Goal: Task Accomplishment & Management: Complete application form

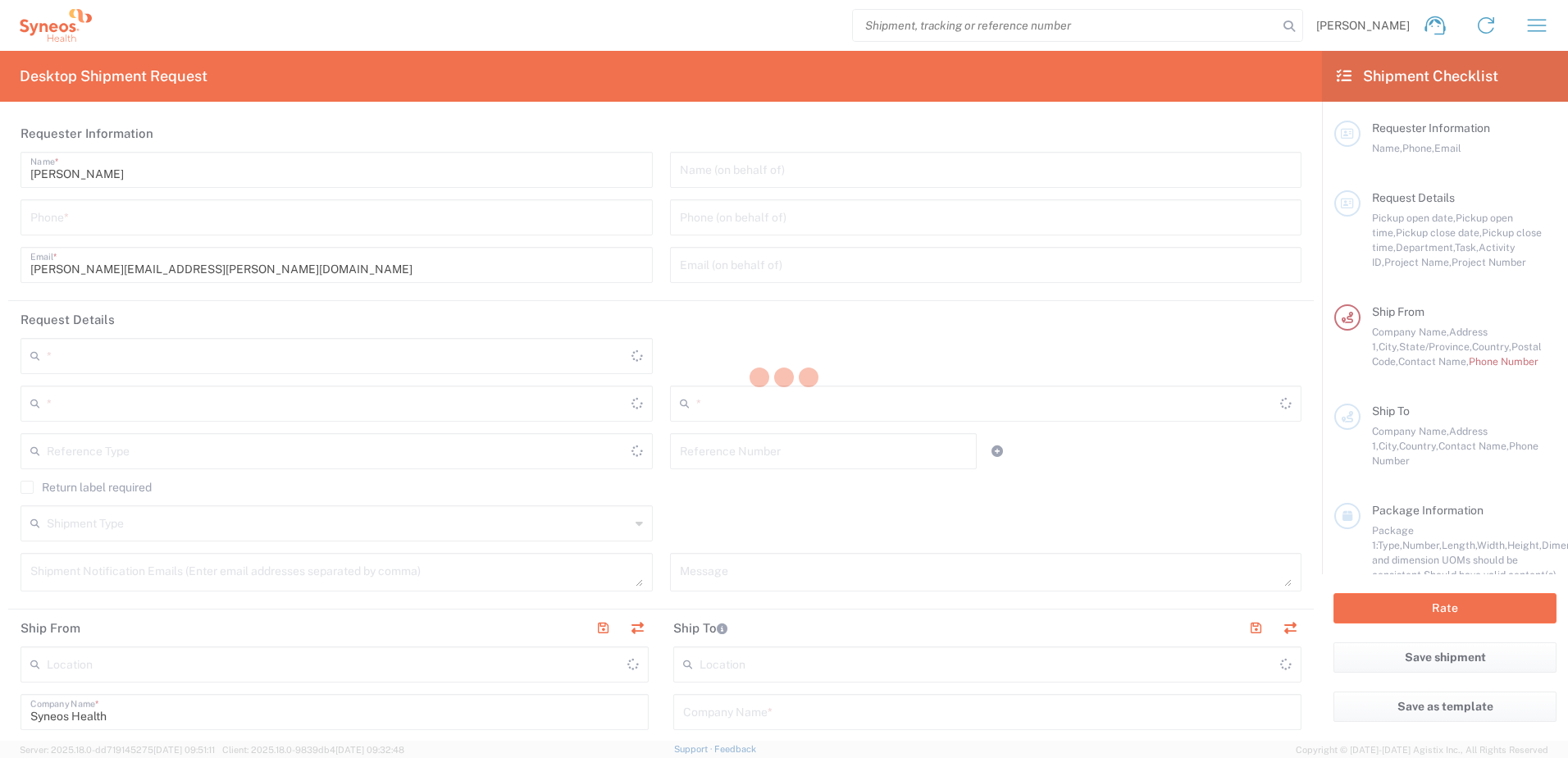
type input "8200"
type input "North Carolina"
type input "United States"
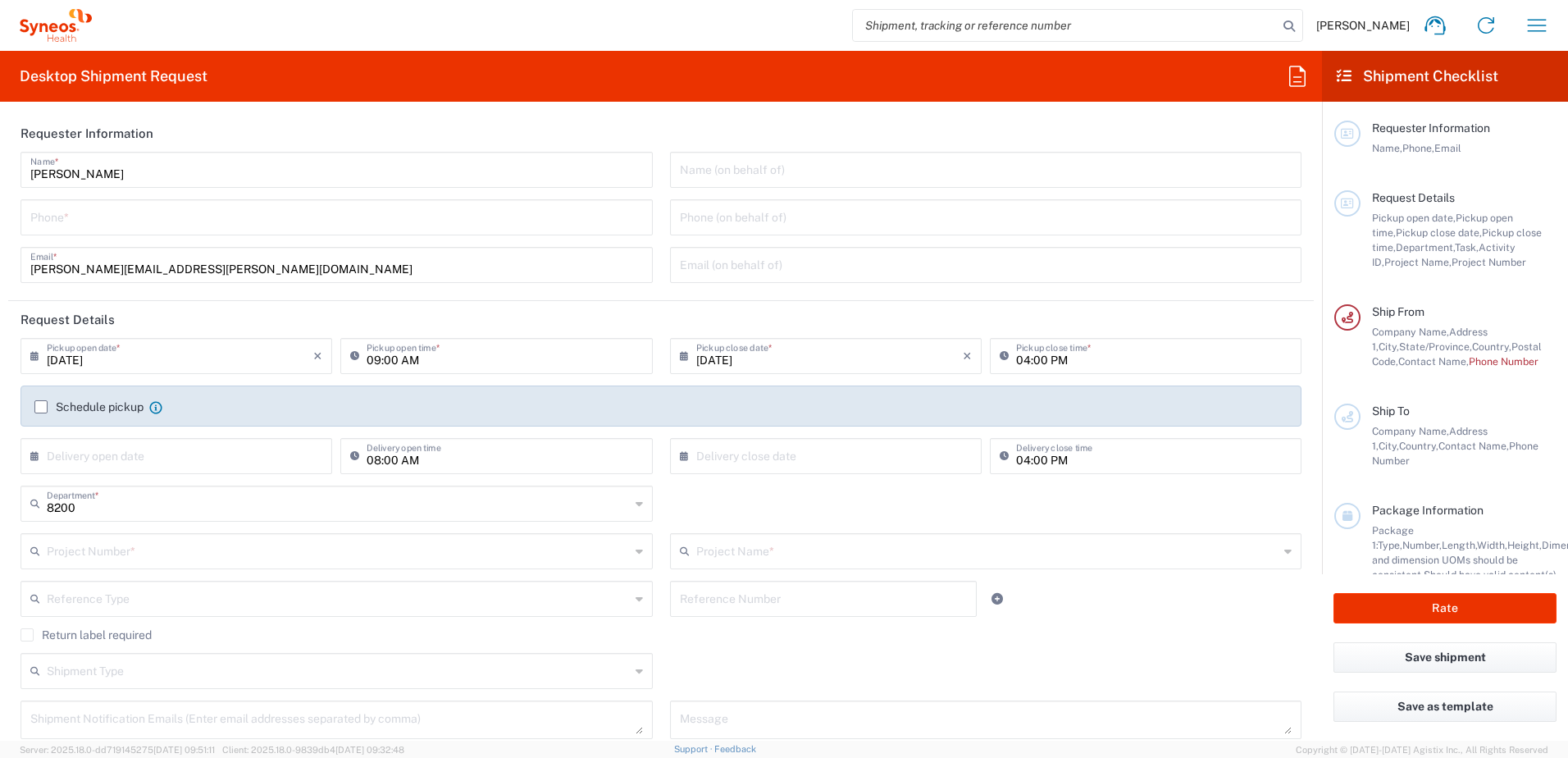
type input "Syneos Health, LLC-Morrisville NC US"
click at [1536, 23] on icon "button" at bounding box center [1537, 25] width 27 height 27
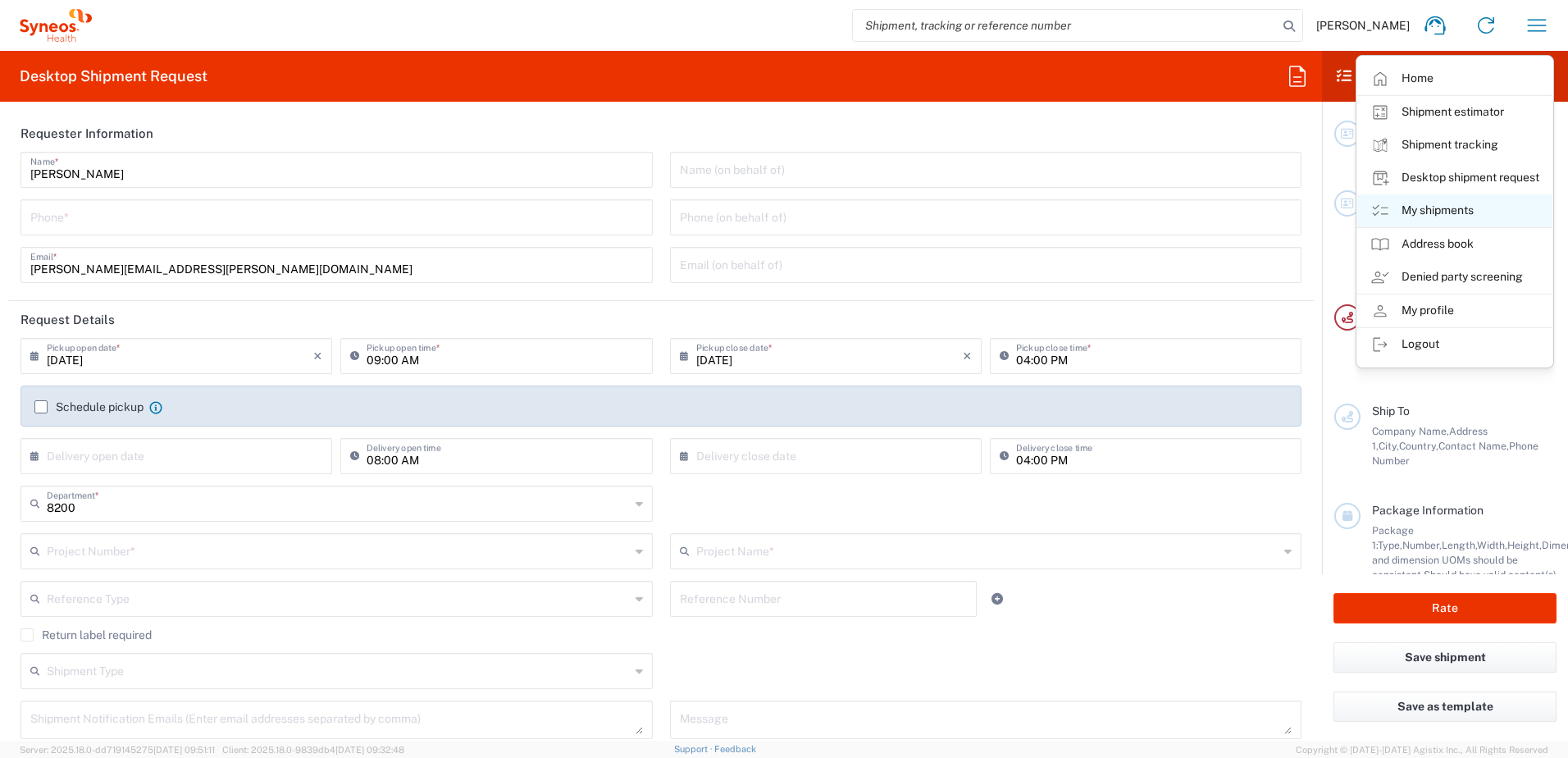
click at [1432, 211] on link "My shipments" at bounding box center [1455, 211] width 196 height 33
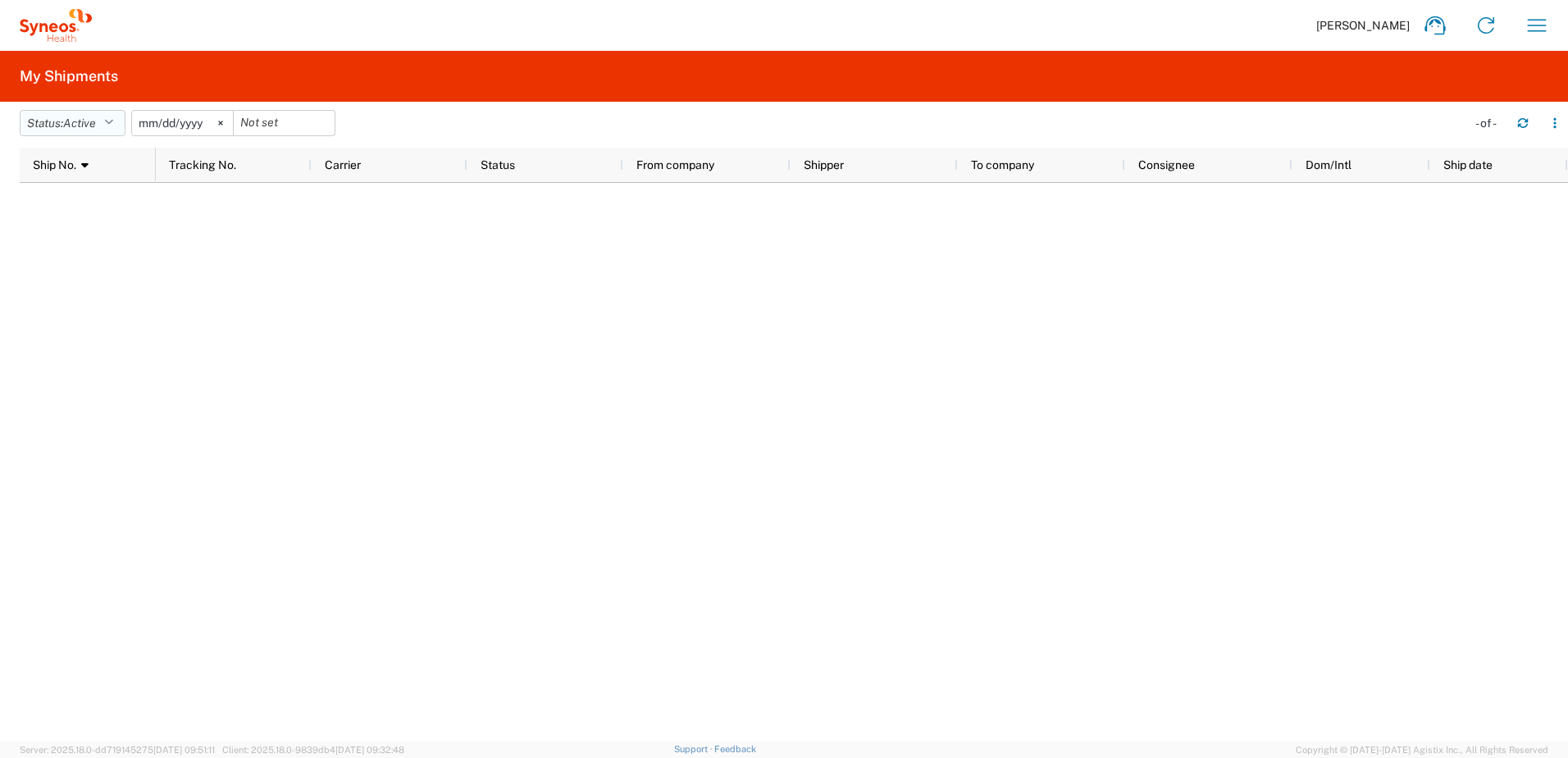
click at [110, 122] on icon "button" at bounding box center [108, 123] width 9 height 11
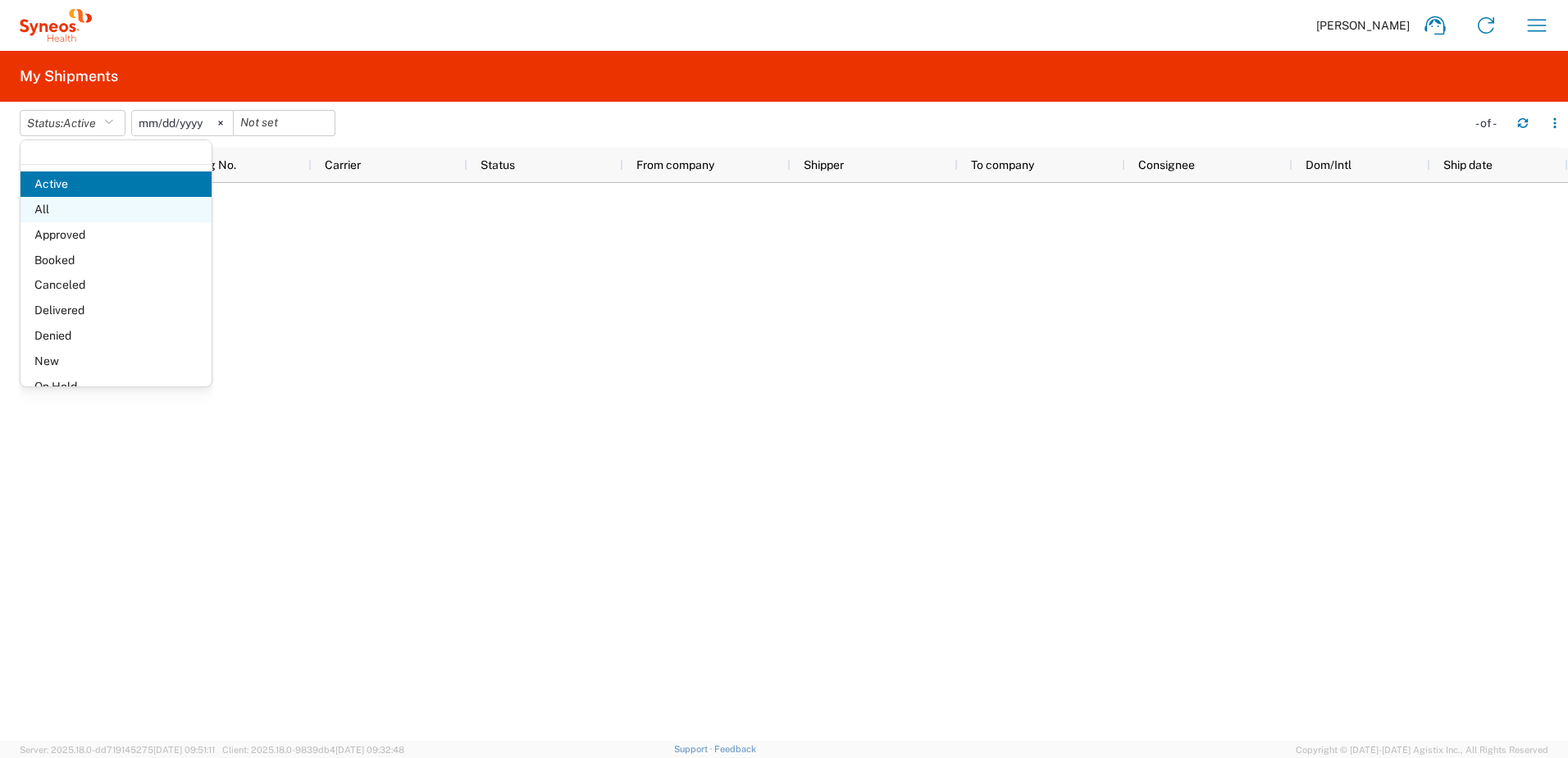
click at [63, 205] on span "All" at bounding box center [116, 209] width 191 height 26
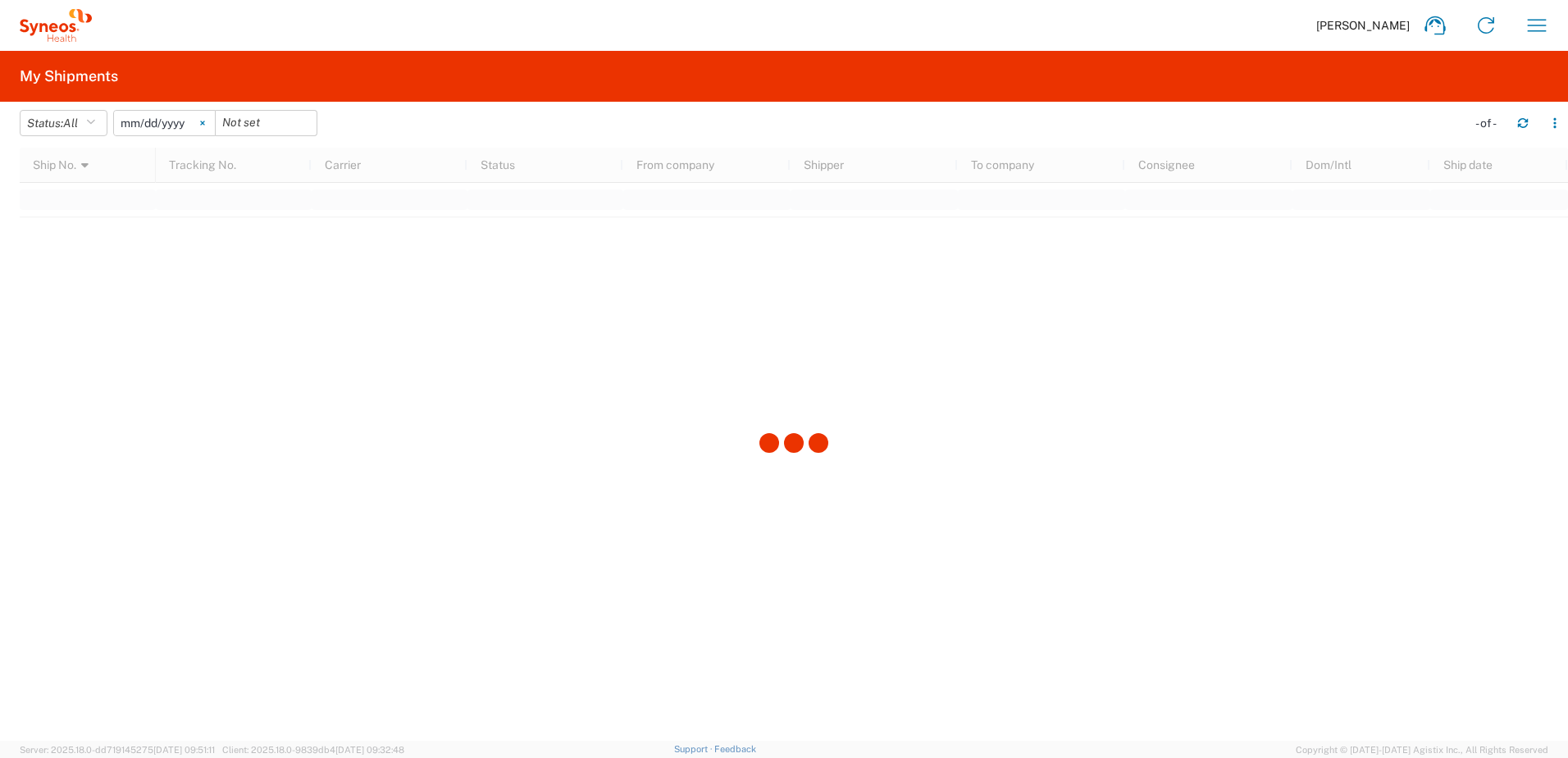
click at [205, 122] on icon at bounding box center [202, 123] width 5 height 5
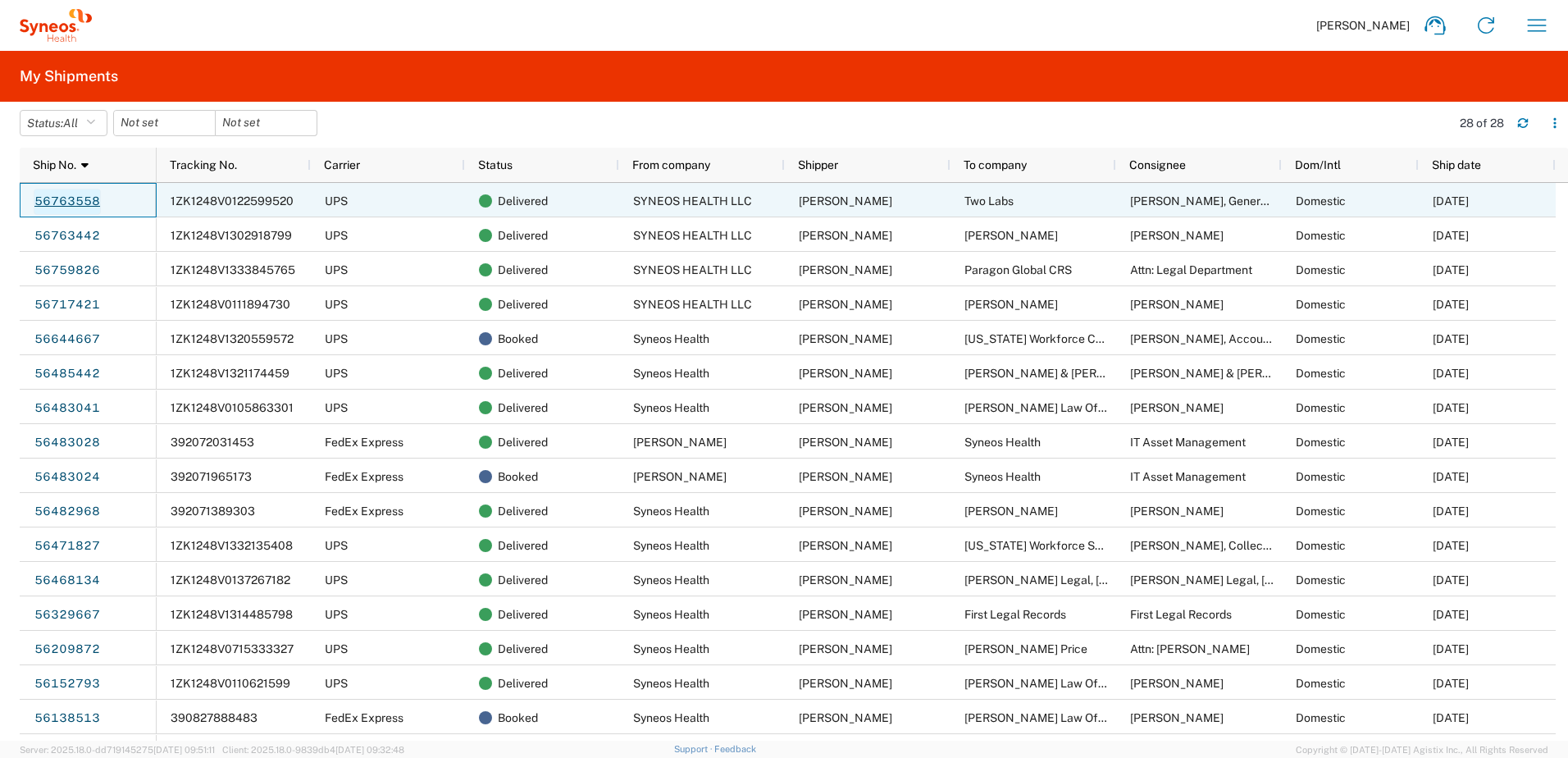
click at [69, 202] on link "56763558" at bounding box center [67, 202] width 67 height 27
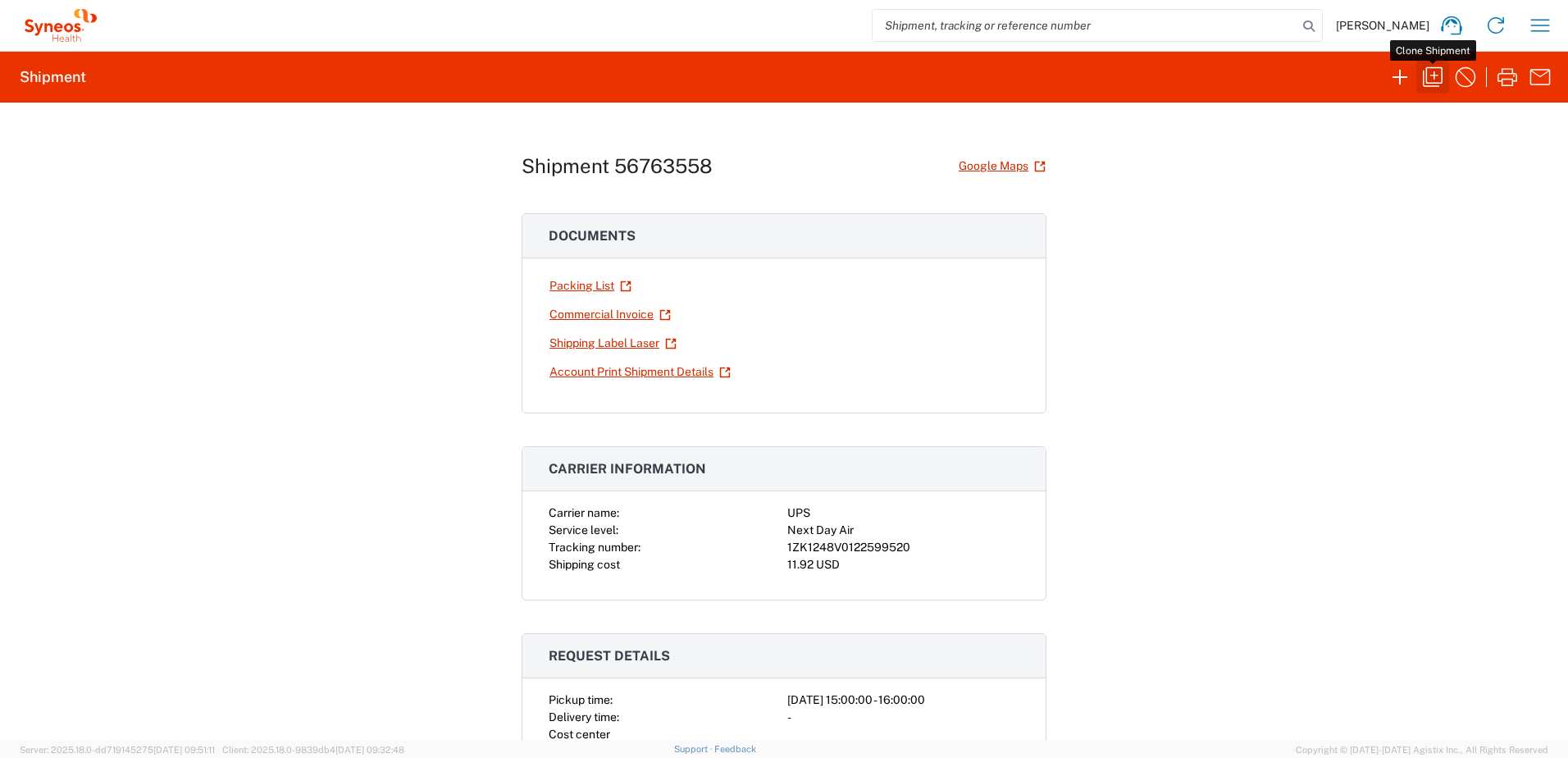
click at [1437, 72] on icon "button" at bounding box center [1432, 77] width 27 height 27
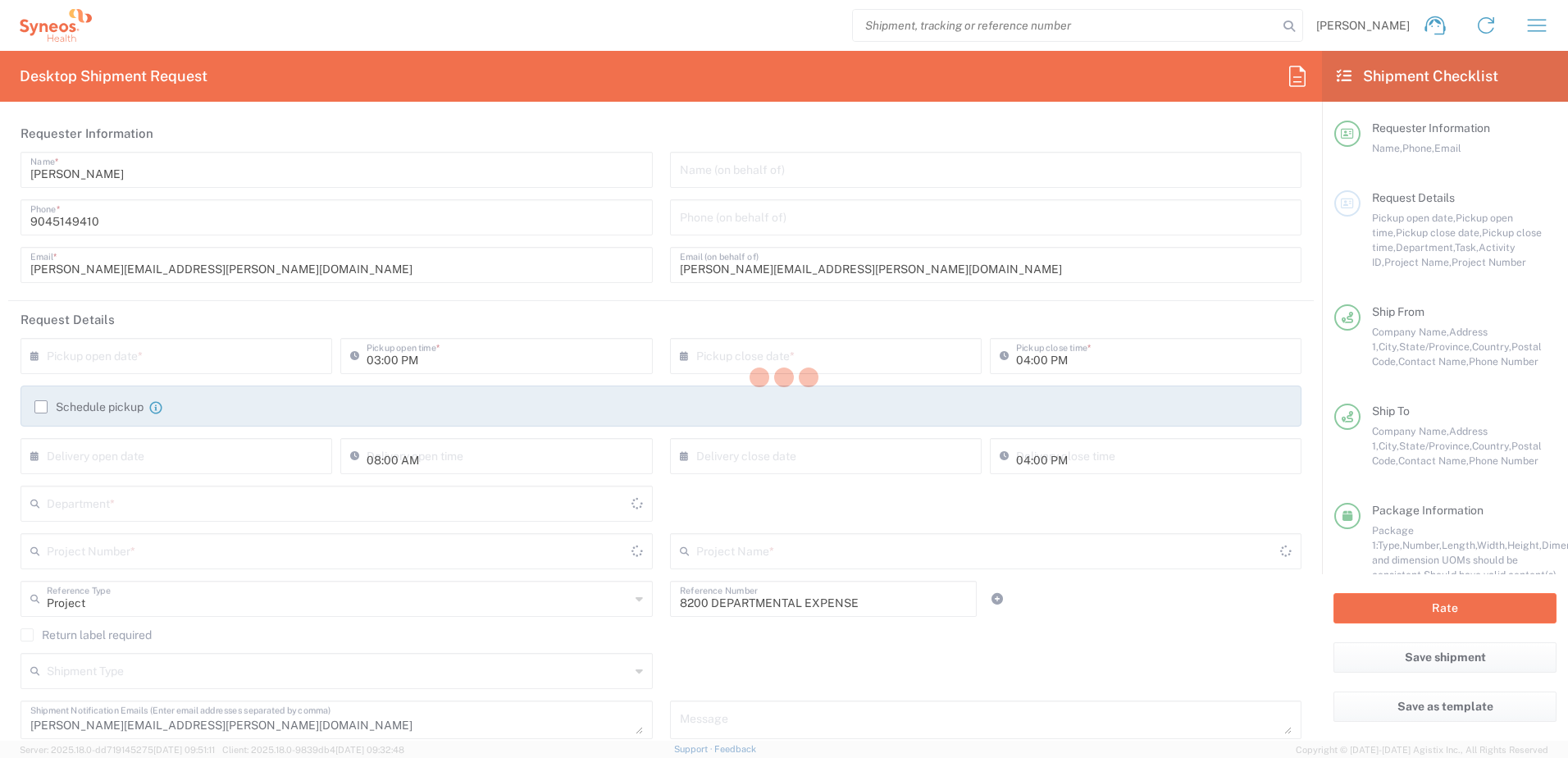
type input "North Carolina"
type input "Ohio"
type input "Envelope"
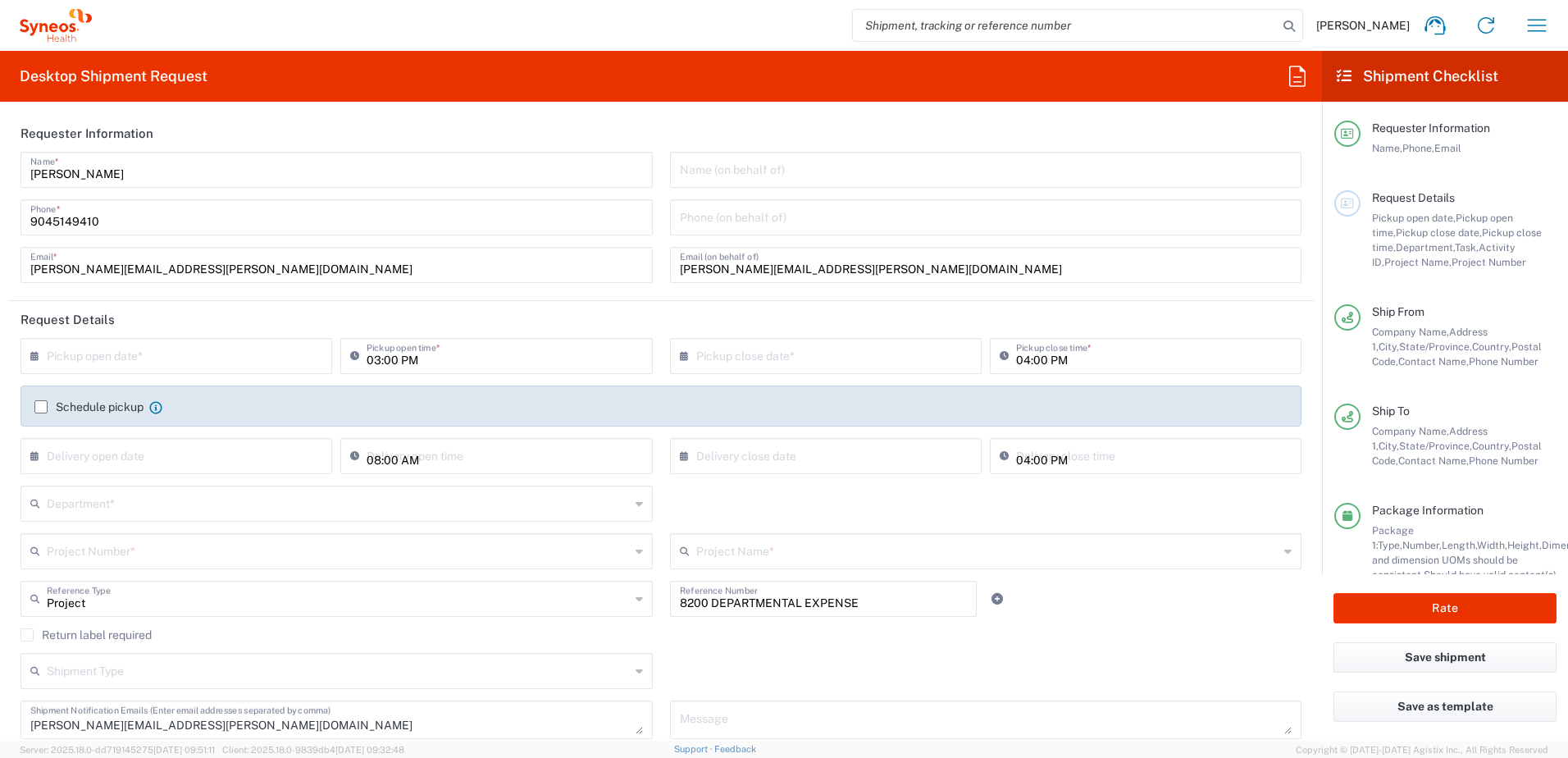
click at [146, 349] on input "text" at bounding box center [180, 354] width 267 height 28
click at [202, 455] on span "11" at bounding box center [203, 457] width 25 height 23
type input "09/11/2025"
click at [84, 502] on input "text" at bounding box center [339, 502] width 583 height 28
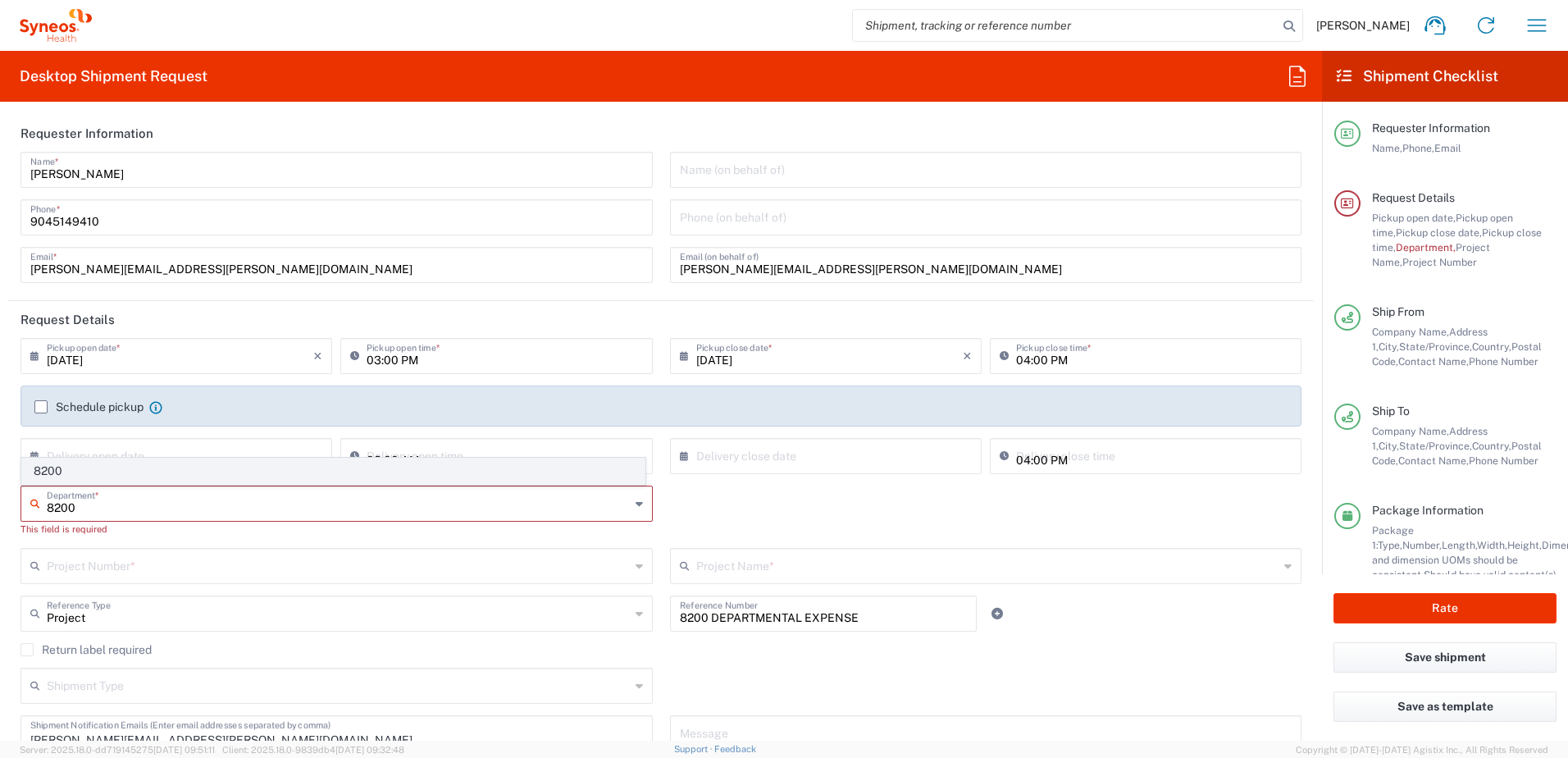
type input "8200"
click at [70, 471] on span "8200" at bounding box center [334, 471] width 623 height 26
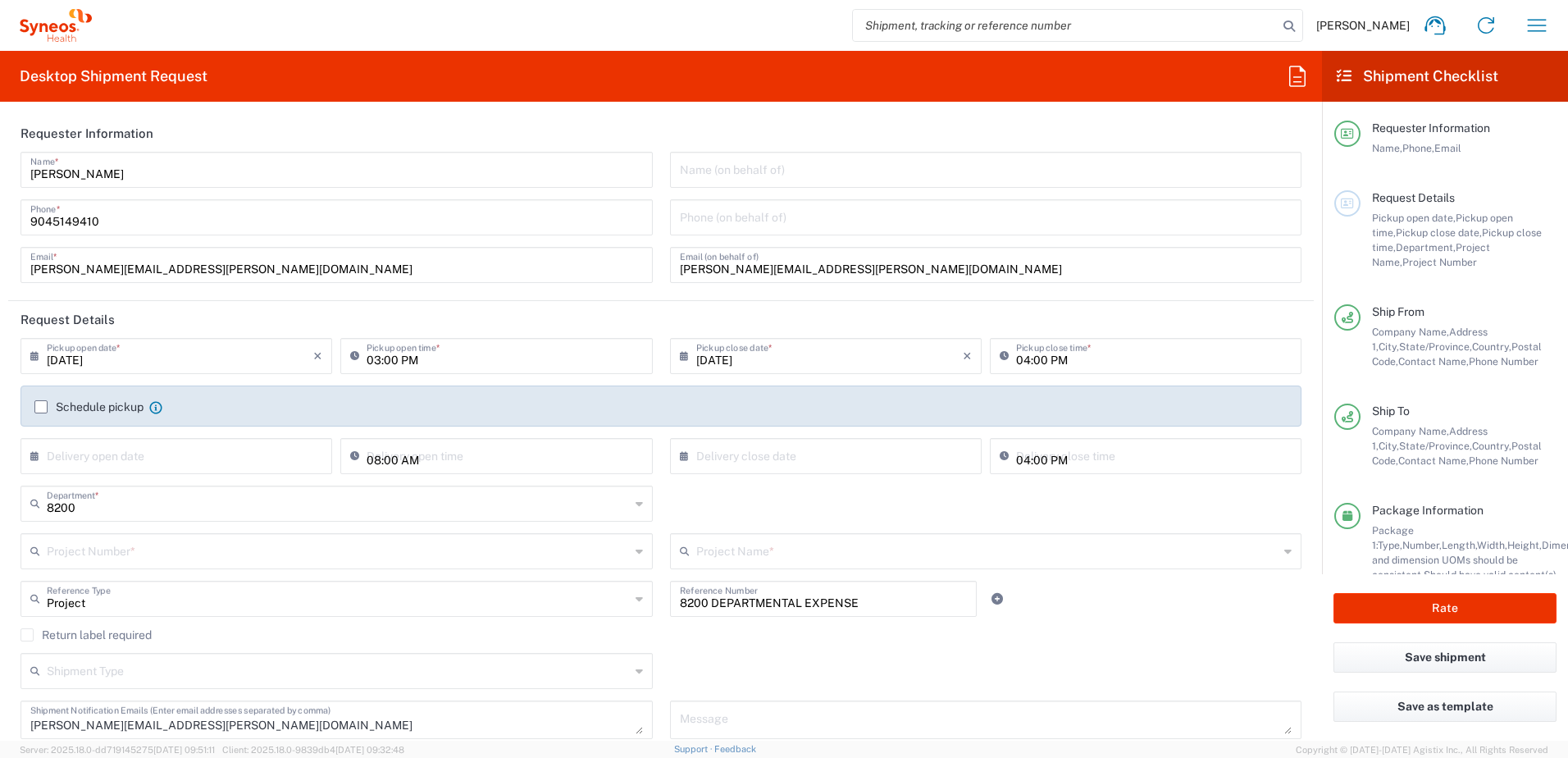
click at [106, 554] on input "text" at bounding box center [339, 549] width 583 height 28
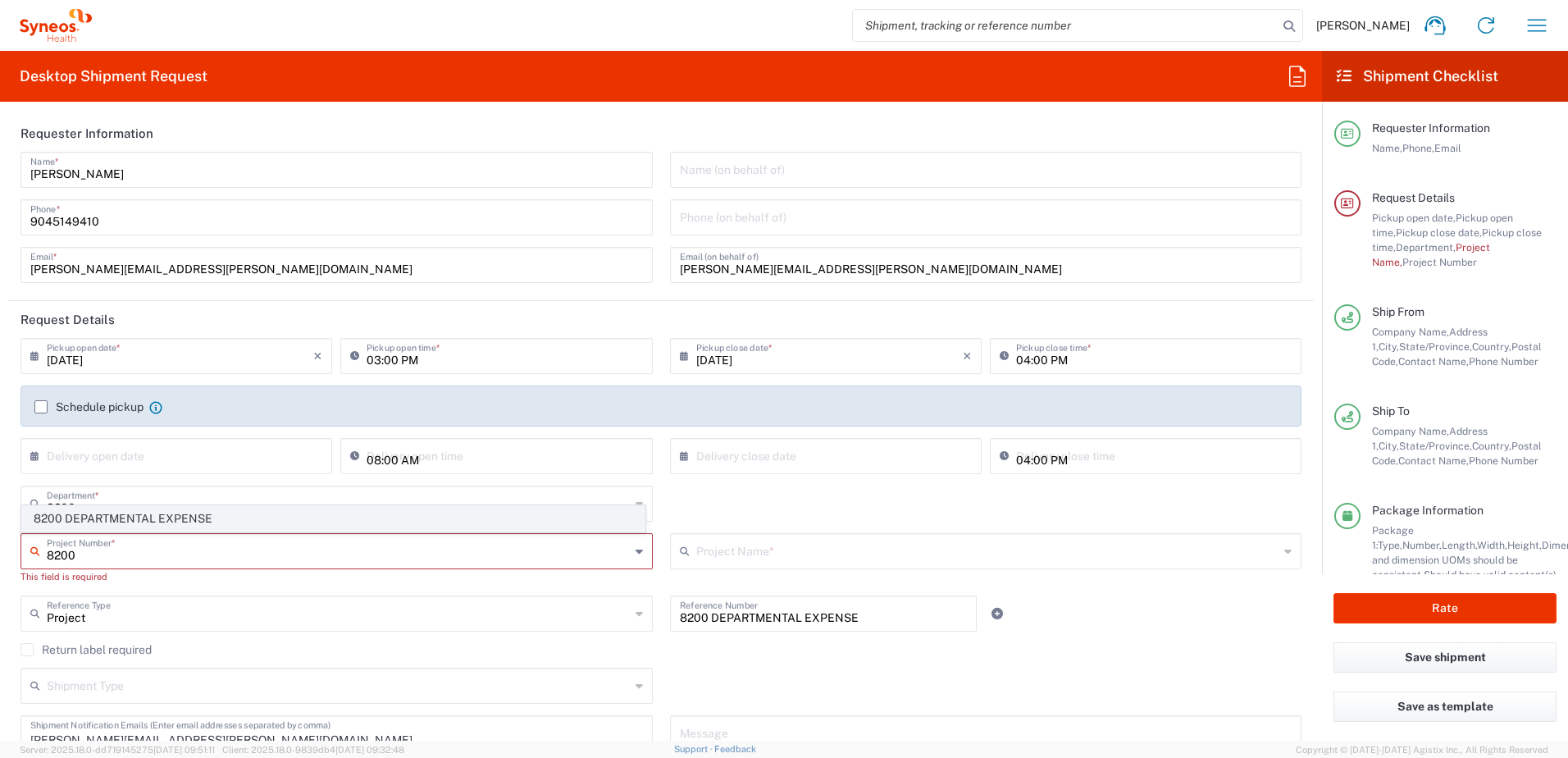
click at [139, 519] on span "8200 DEPARTMENTAL EXPENSE" at bounding box center [334, 519] width 623 height 26
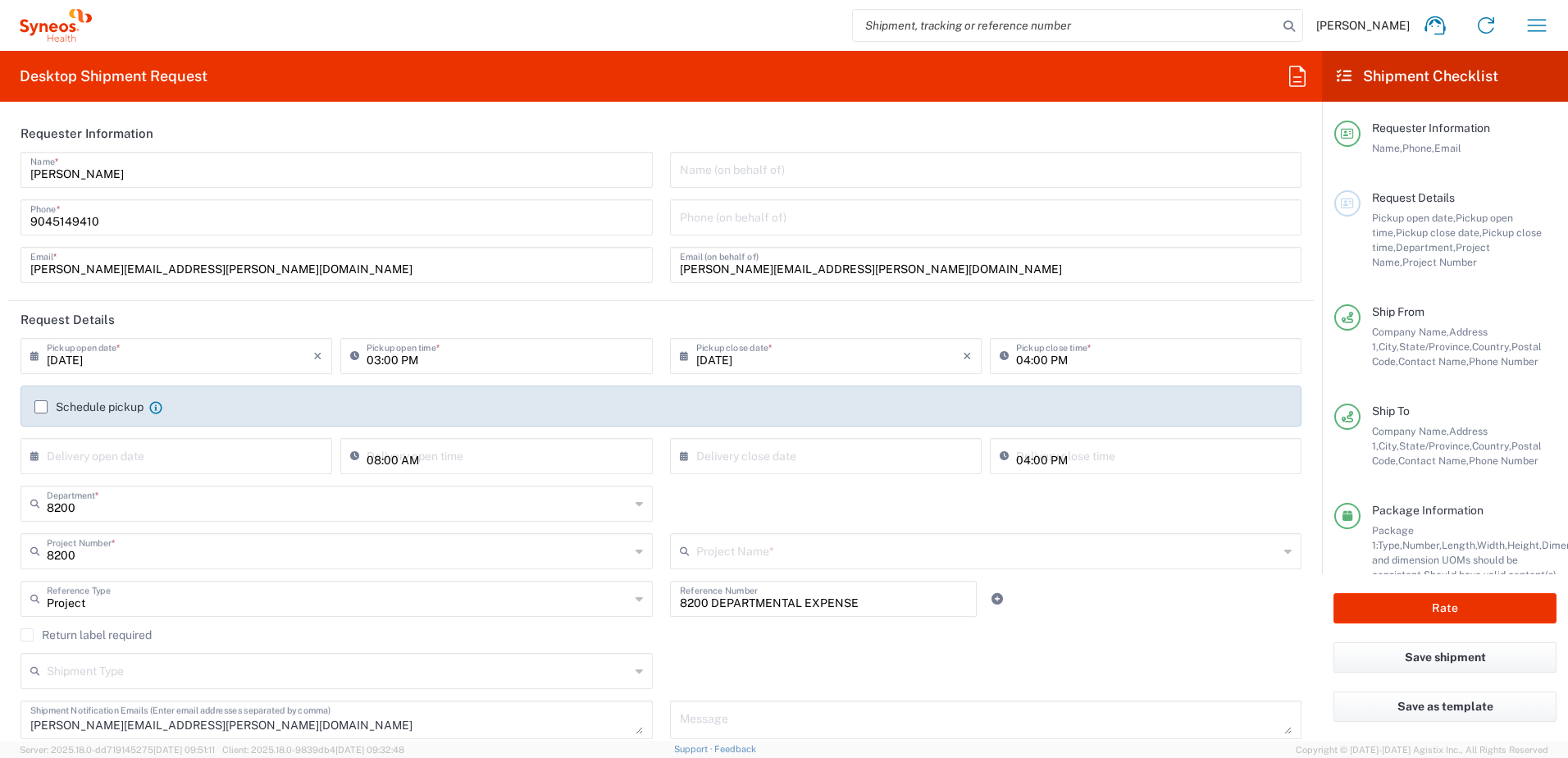
type input "8200 DEPARTMENTAL EXPENSE"
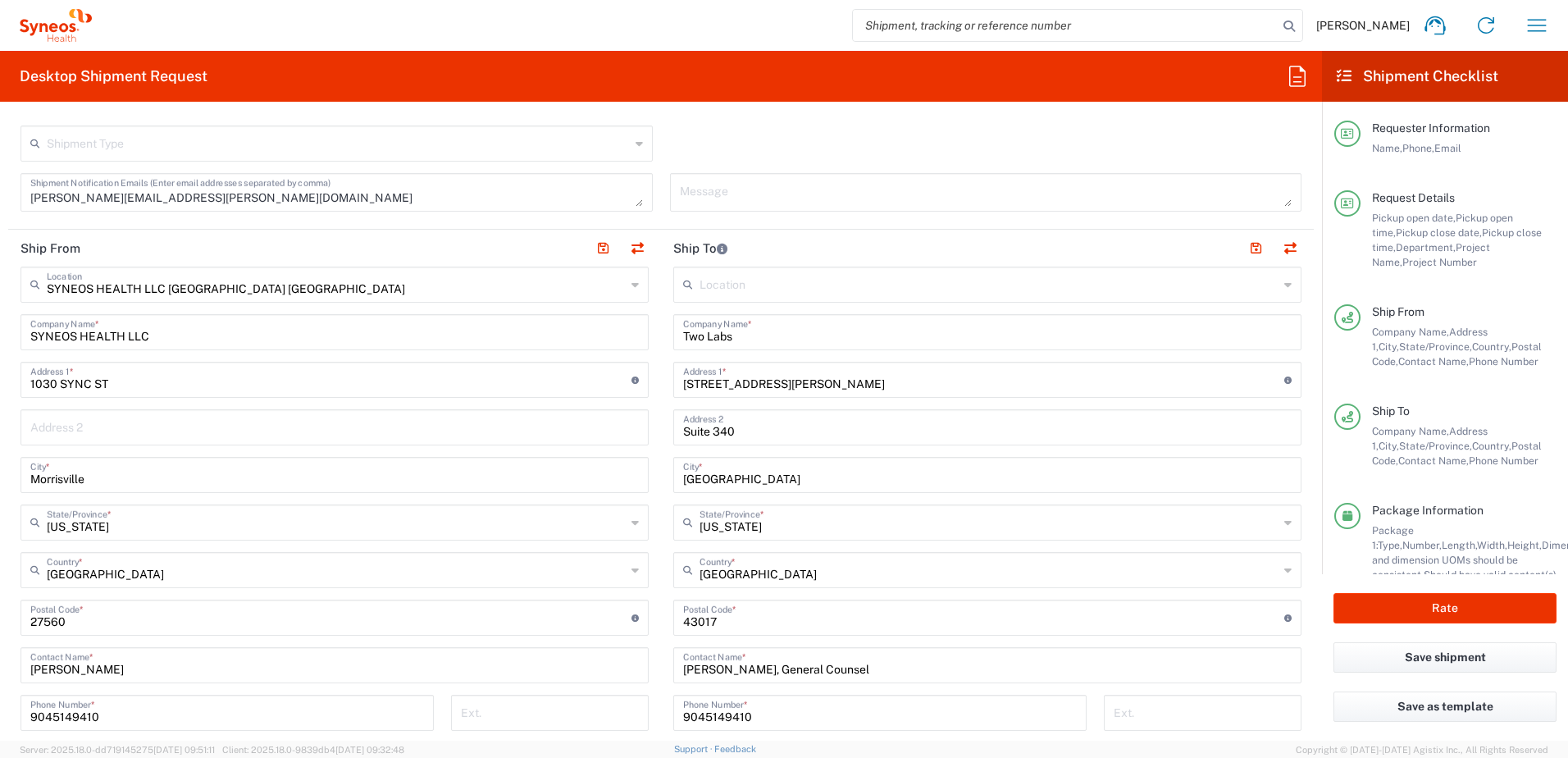
scroll to position [574, 0]
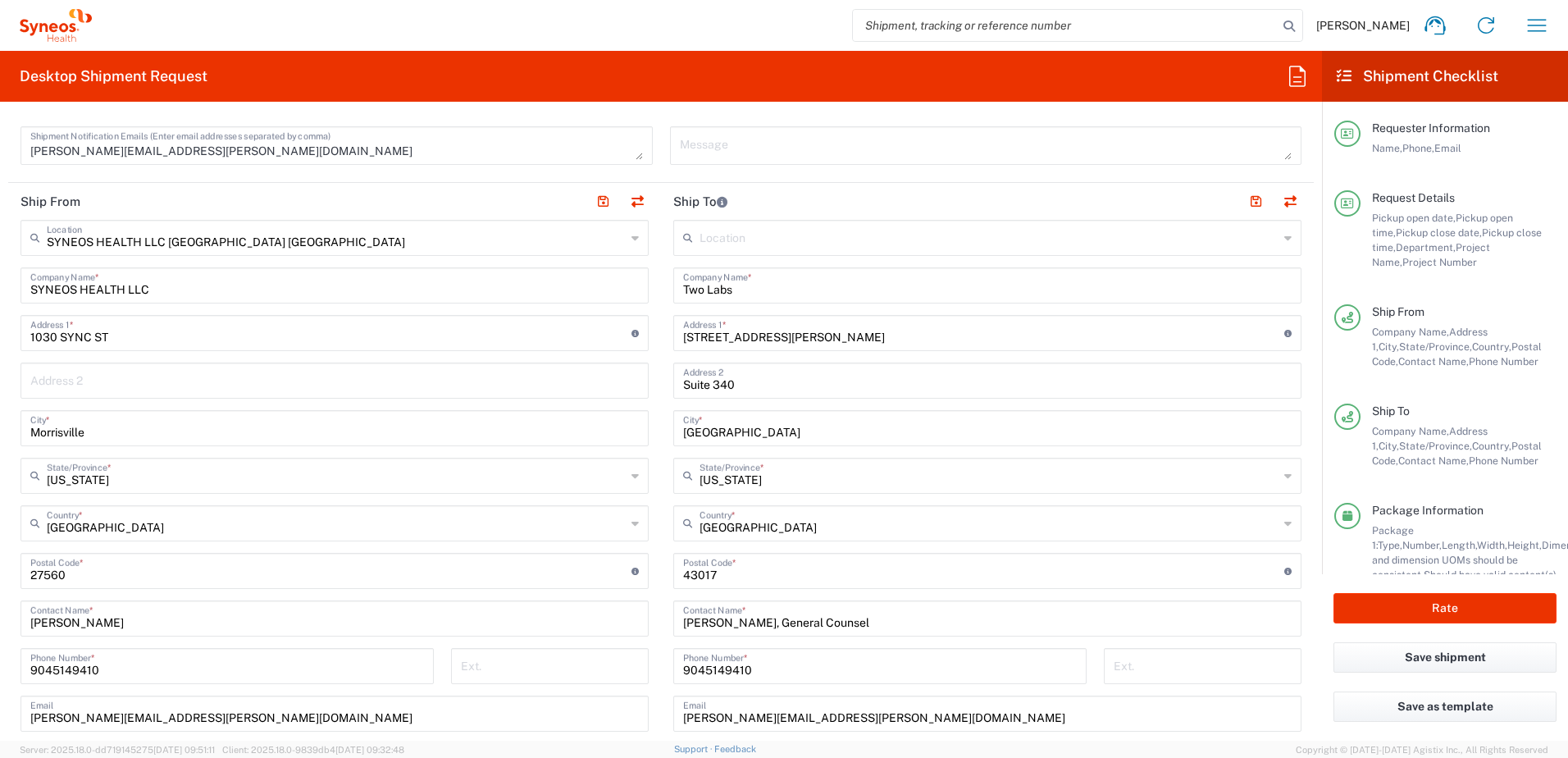
click at [876, 617] on input "Heather Goodman, General Counsel" at bounding box center [986, 617] width 608 height 28
drag, startPoint x: 877, startPoint y: 623, endPoint x: 631, endPoint y: 624, distance: 246.0
click at [631, 624] on div "Ship From SYNEOS HEALTH LLC Morrisville NC Location SYNEOS HEALTH LLC Morrisvil…" at bounding box center [661, 549] width 1306 height 732
paste input "DLSE Wage Claims Adjudication"
type input "DLSE Wage Claims Adjudication"
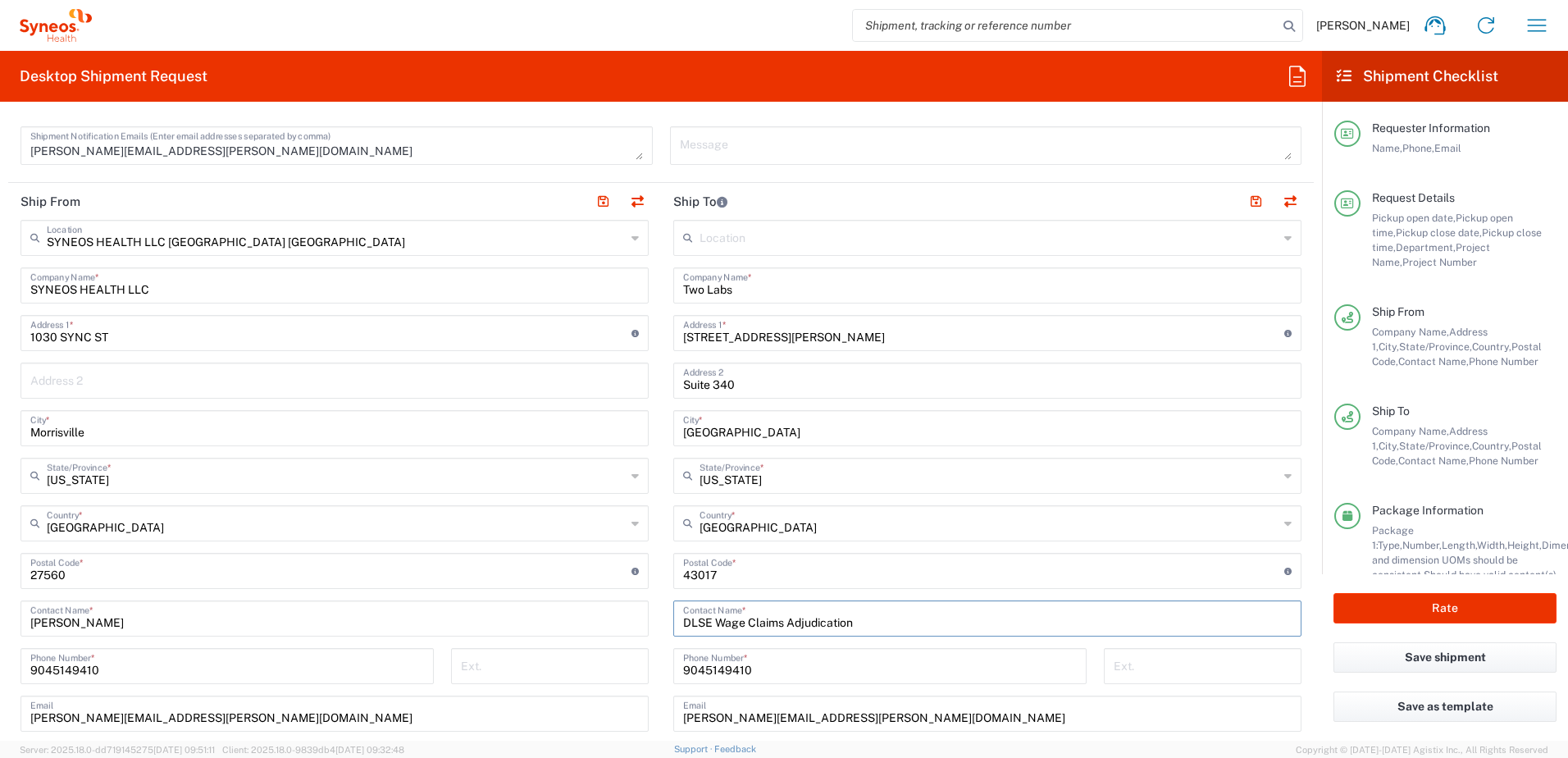
click at [727, 291] on input "Two Labs" at bounding box center [986, 284] width 608 height 28
drag, startPoint x: 727, startPoint y: 291, endPoint x: 646, endPoint y: 292, distance: 81.0
click at [646, 292] on div "Ship From SYNEOS HEALTH LLC Morrisville NC Location SYNEOS HEALTH LLC Morrisvil…" at bounding box center [661, 549] width 1306 height 732
type input "CA Dept of Industrial Relations"
drag, startPoint x: 790, startPoint y: 334, endPoint x: 660, endPoint y: 333, distance: 130.0
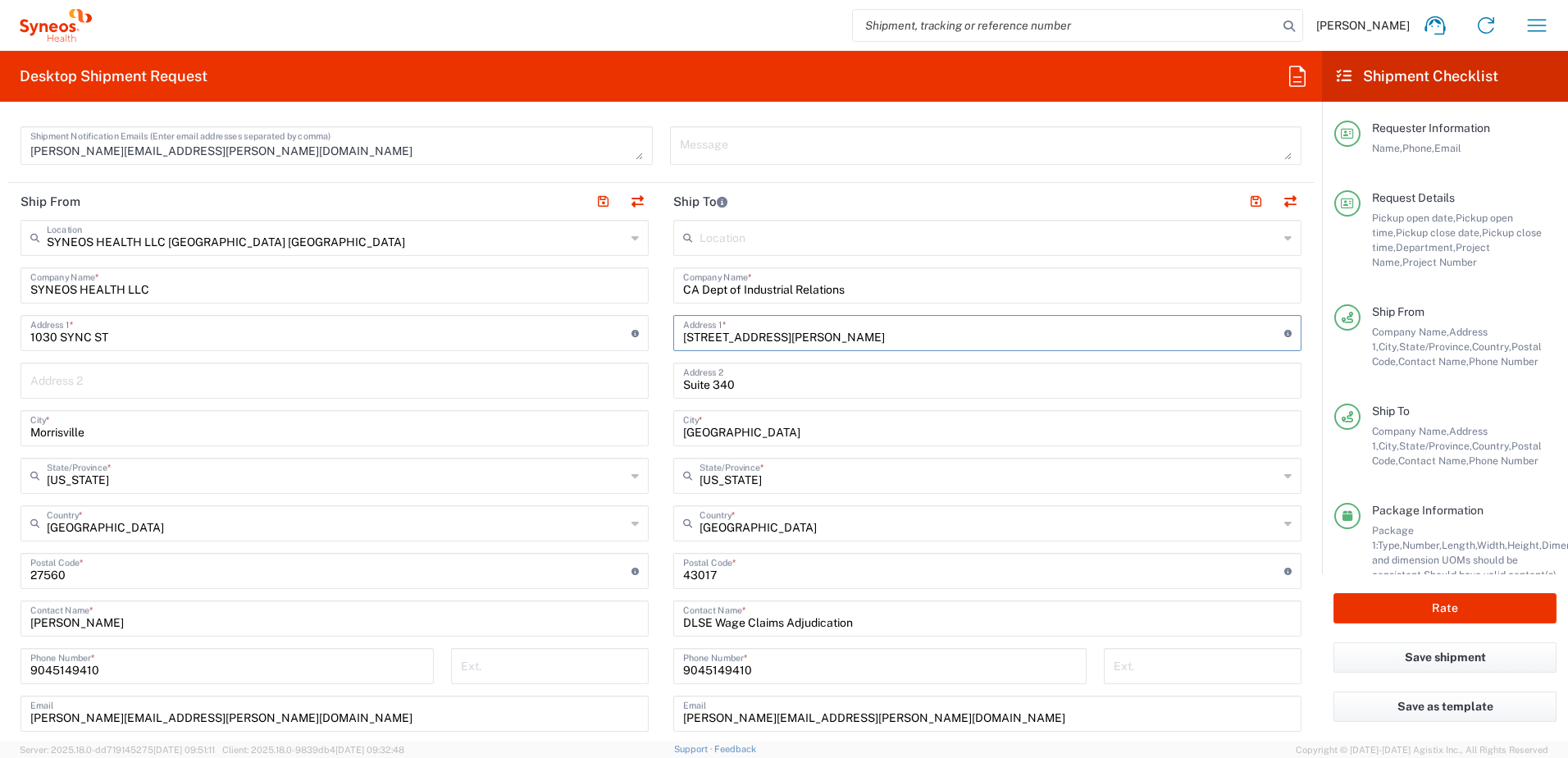
click at [661, 333] on main "Location Addison Whitney LLC-Morrisvile NC US Barcelona-Syneos Health BioSector…" at bounding box center [987, 563] width 653 height 689
type input "1515 Clay Street"
type input "Suite 810"
drag, startPoint x: 724, startPoint y: 434, endPoint x: 664, endPoint y: 431, distance: 60.1
click at [664, 431] on main "Location Addison Whitney LLC-Morrisvile NC US Barcelona-Syneos Health BioSector…" at bounding box center [987, 563] width 653 height 689
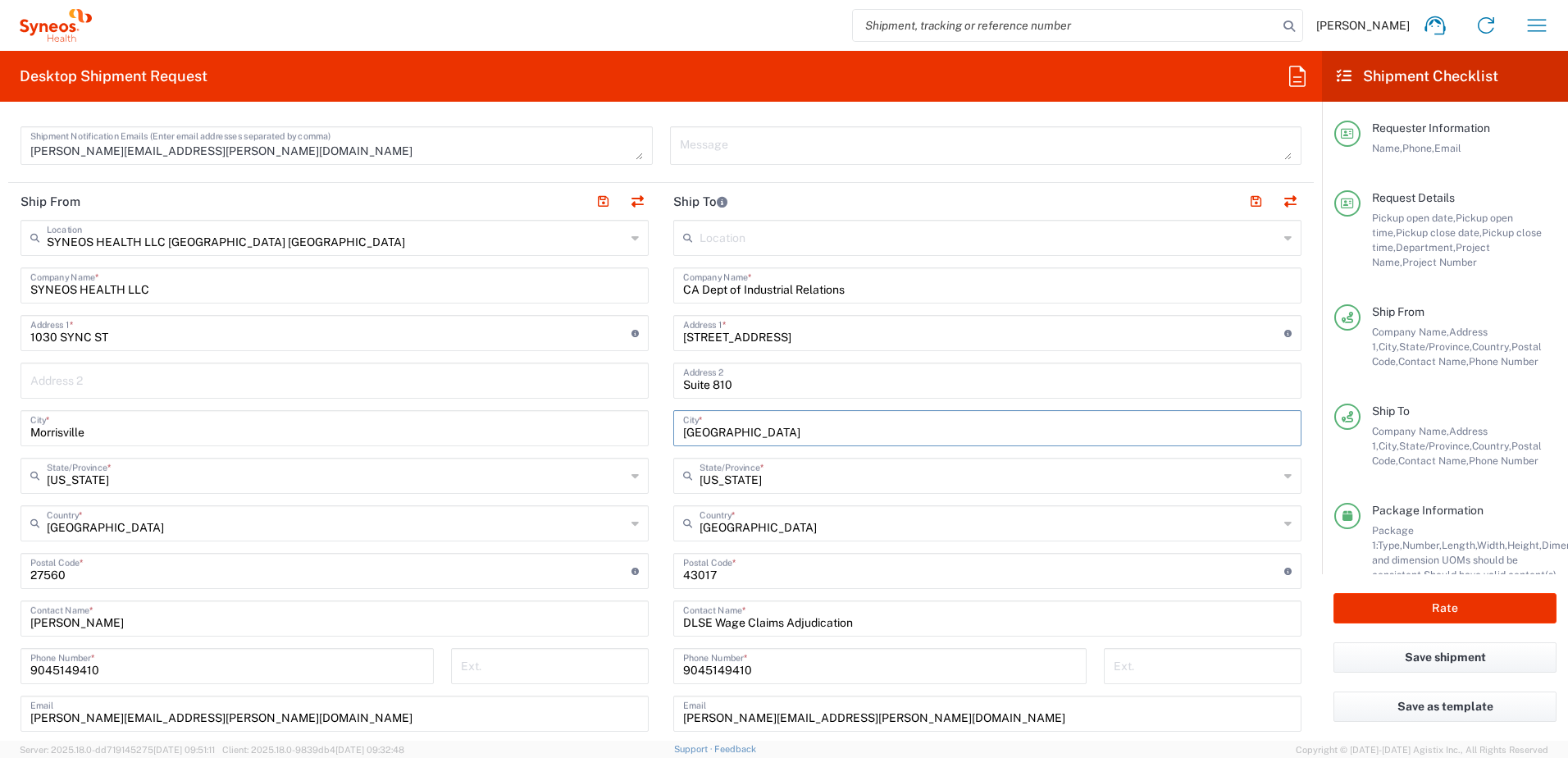
type input "Oakland"
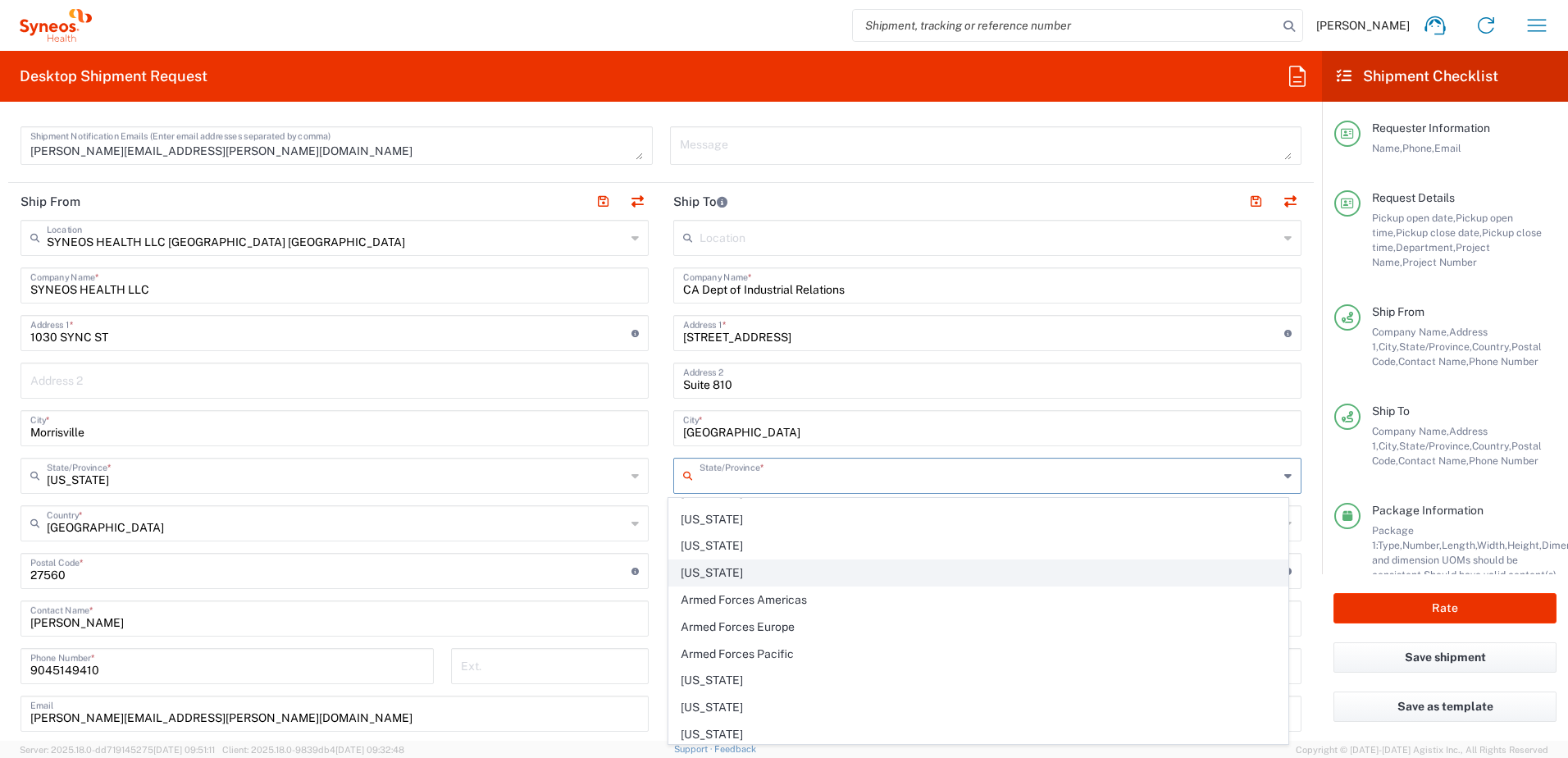
scroll to position [82, 0]
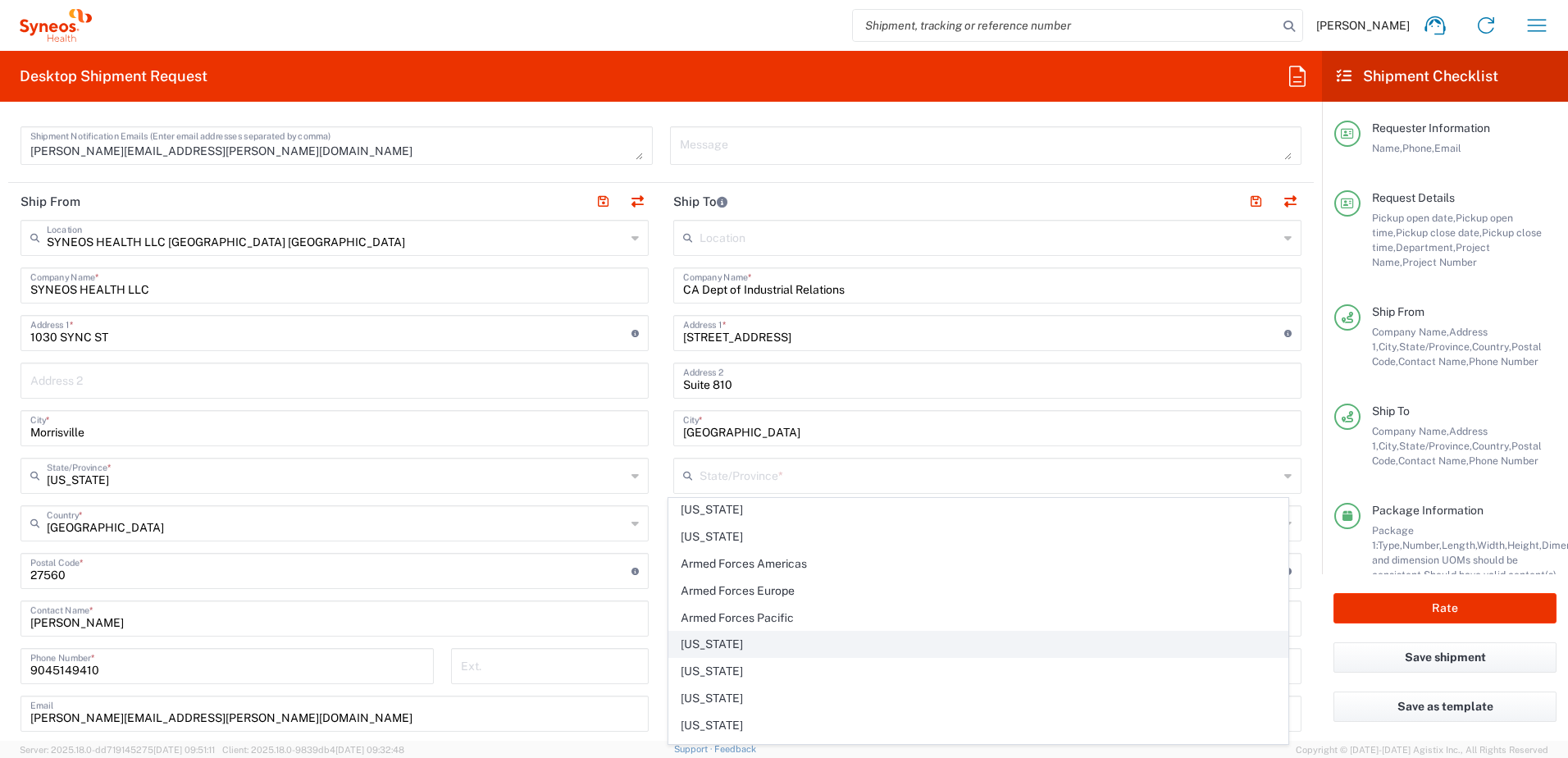
click at [711, 644] on span "California" at bounding box center [979, 644] width 619 height 26
type input "California"
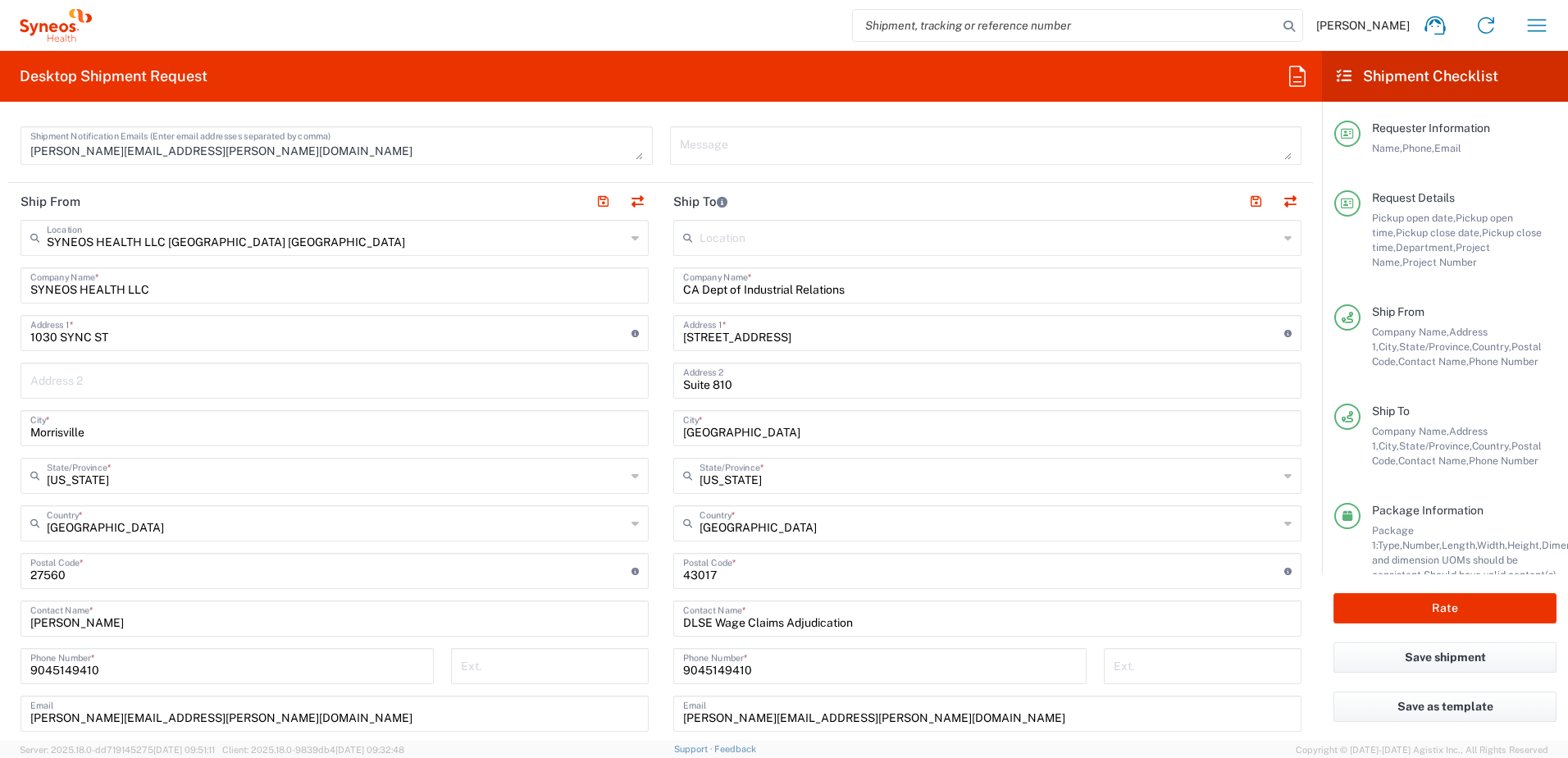
click at [715, 573] on input "undefined" at bounding box center [983, 568] width 601 height 28
type input "94612"
drag, startPoint x: 847, startPoint y: 717, endPoint x: 644, endPoint y: 711, distance: 203.1
click at [644, 711] on div "Ship From SYNEOS HEALTH LLC Morrisville NC Location SYNEOS HEALTH LLC Morrisvil…" at bounding box center [661, 549] width 1306 height 732
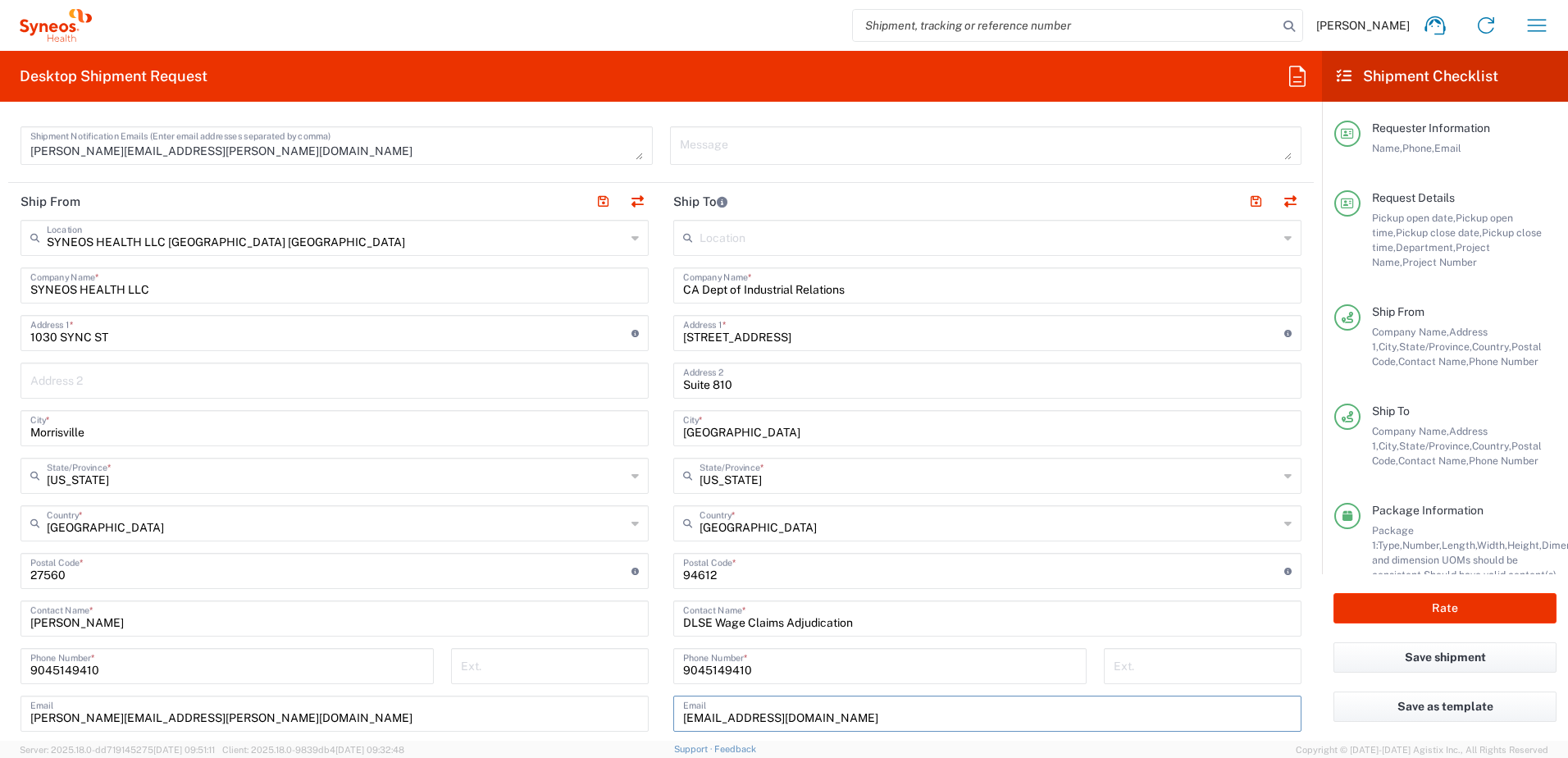
type input "laborcomm.wca.oak@dir.CA.gov"
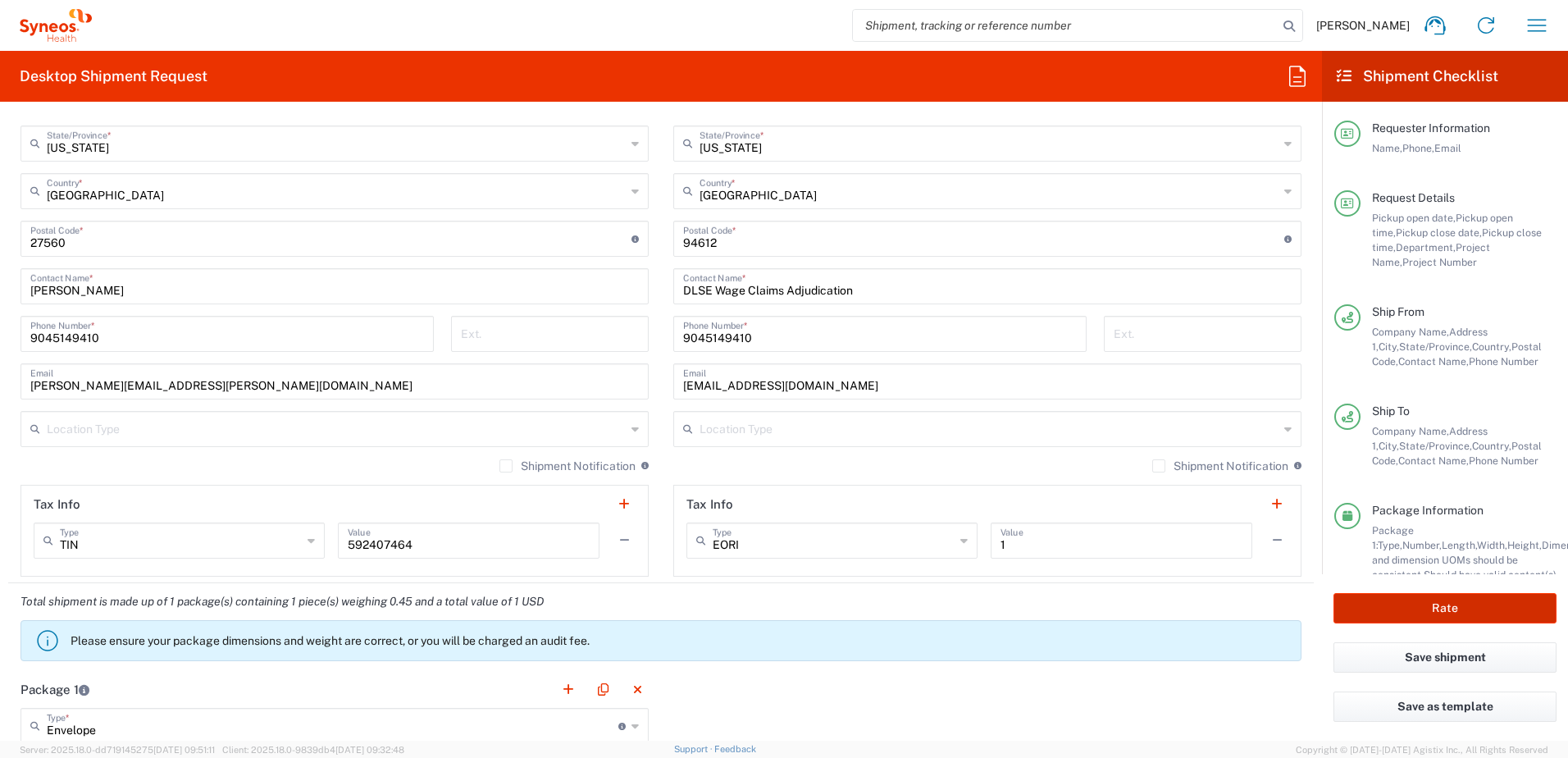
click at [1438, 611] on button "Rate" at bounding box center [1445, 607] width 223 height 30
type input "8200 DEPARTMENTAL EXPENSE"
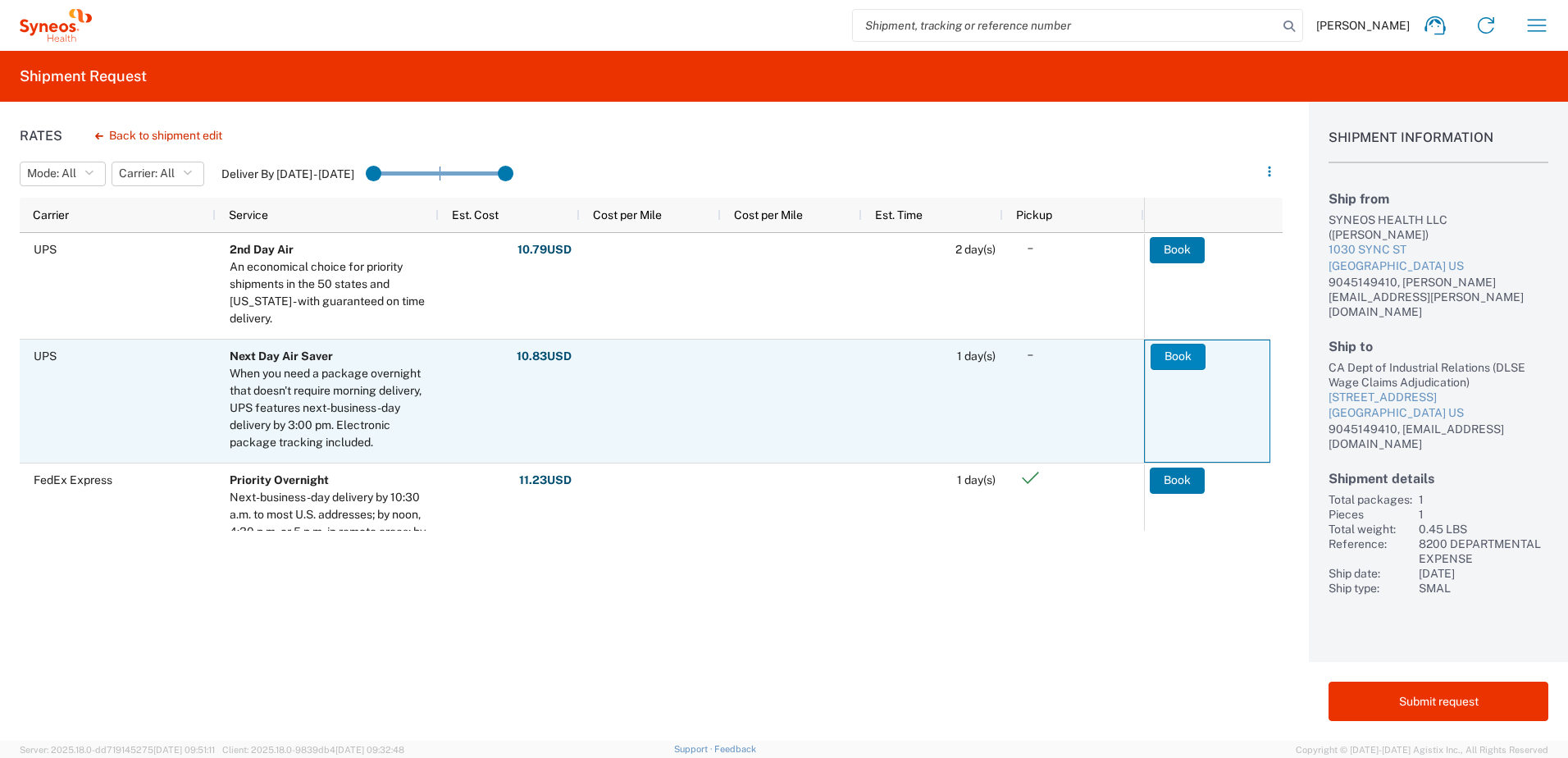
click at [1182, 356] on button "Book" at bounding box center [1179, 357] width 55 height 27
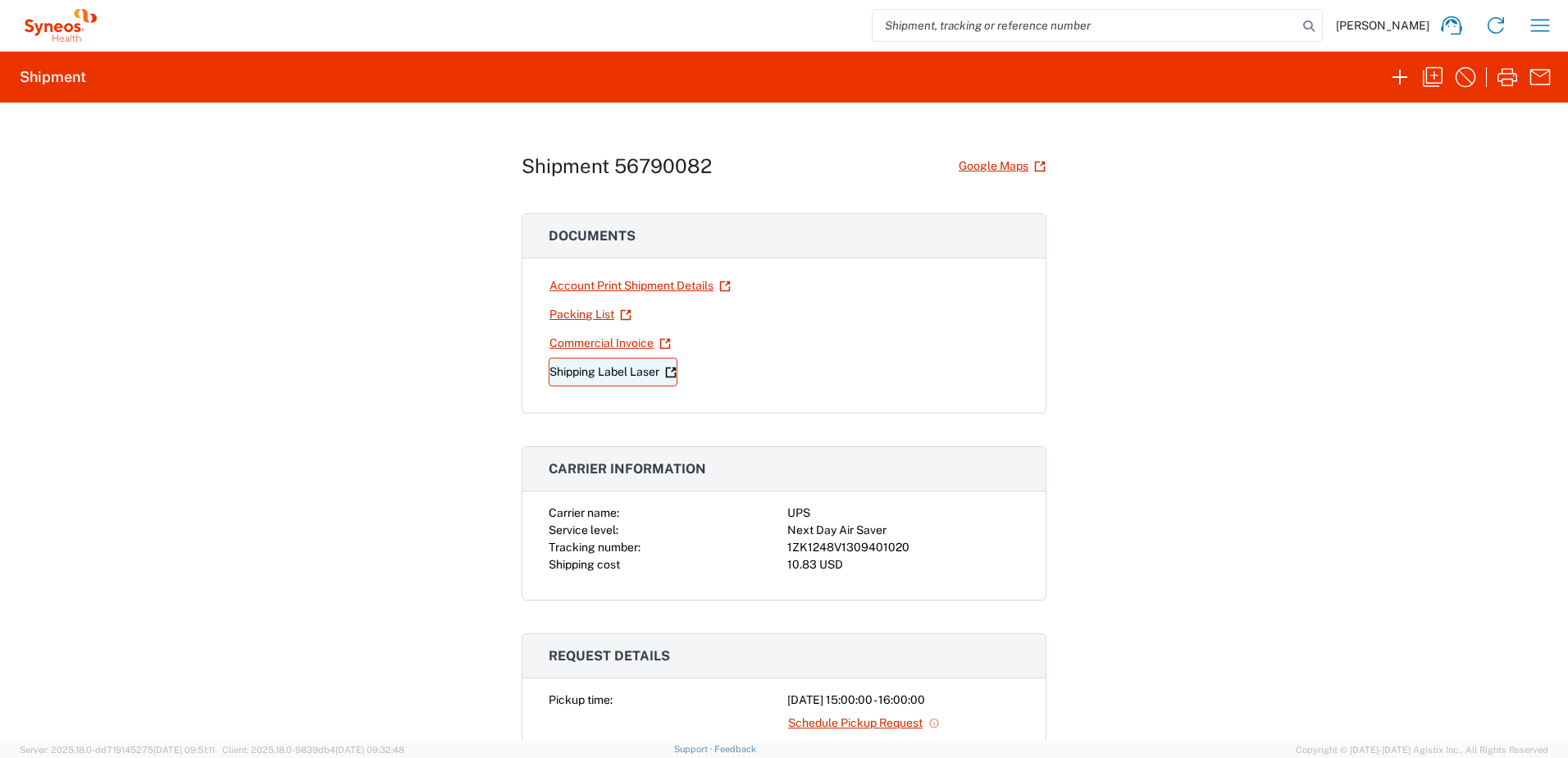
click at [612, 370] on link "Shipping Label Laser" at bounding box center [613, 371] width 129 height 28
